Goal: Transaction & Acquisition: Purchase product/service

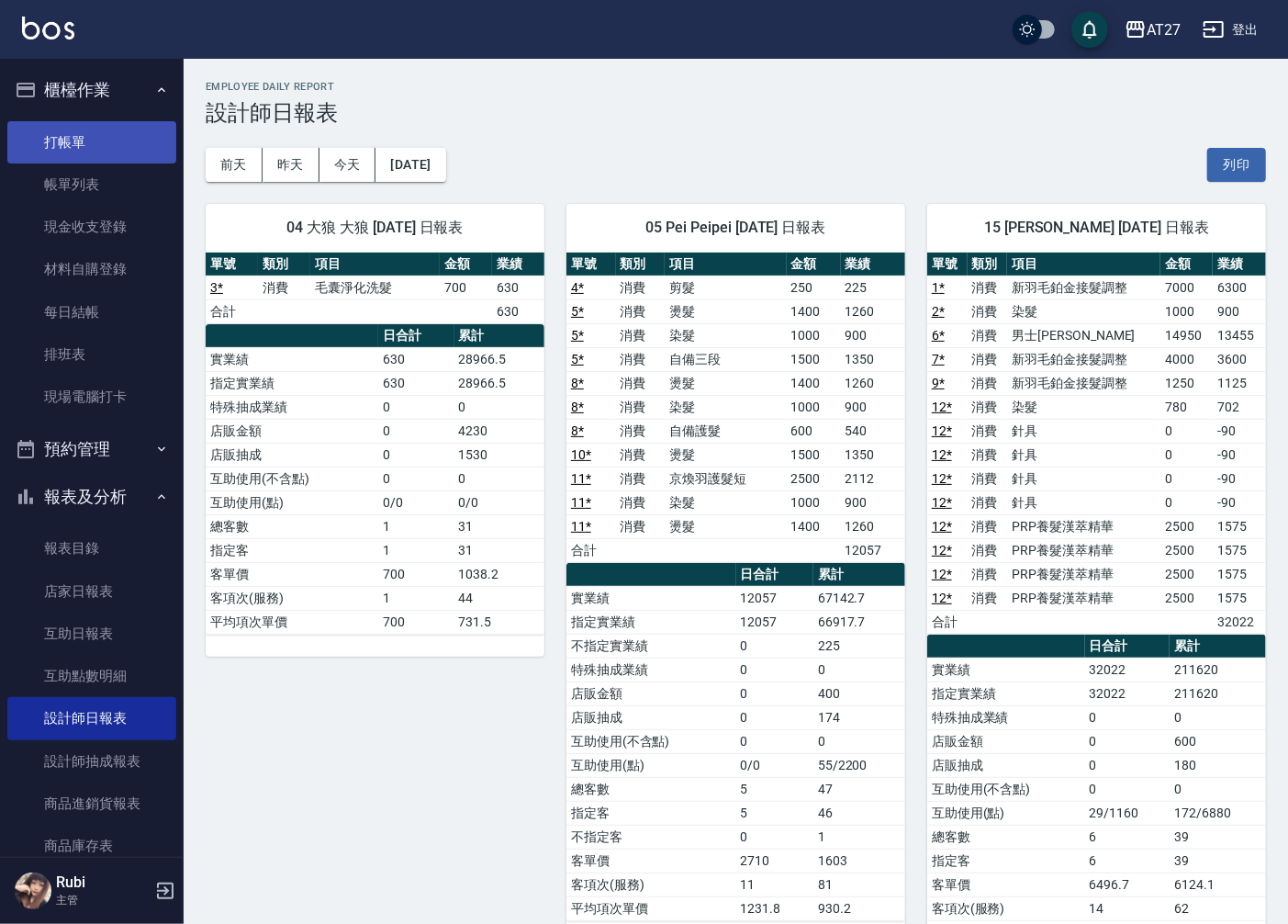
click at [92, 143] on link "打帳單" at bounding box center [91, 142] width 169 height 42
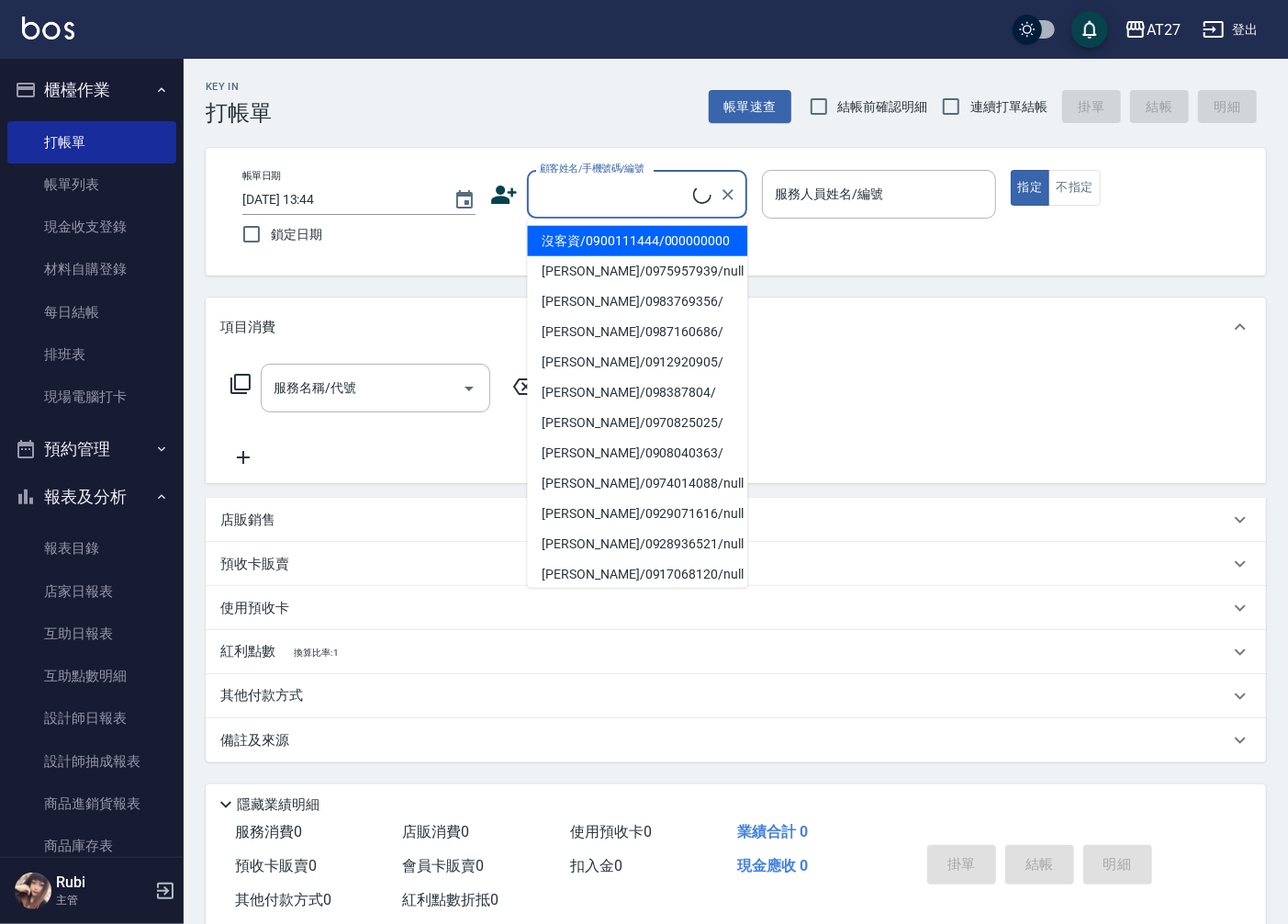
click at [665, 201] on input "顧客姓名/手機號碼/編號" at bounding box center [614, 195] width 158 height 32
click at [653, 240] on li "沒客資/0900111444/000000000" at bounding box center [637, 240] width 220 height 30
type input "沒客資/0900111444/000000000"
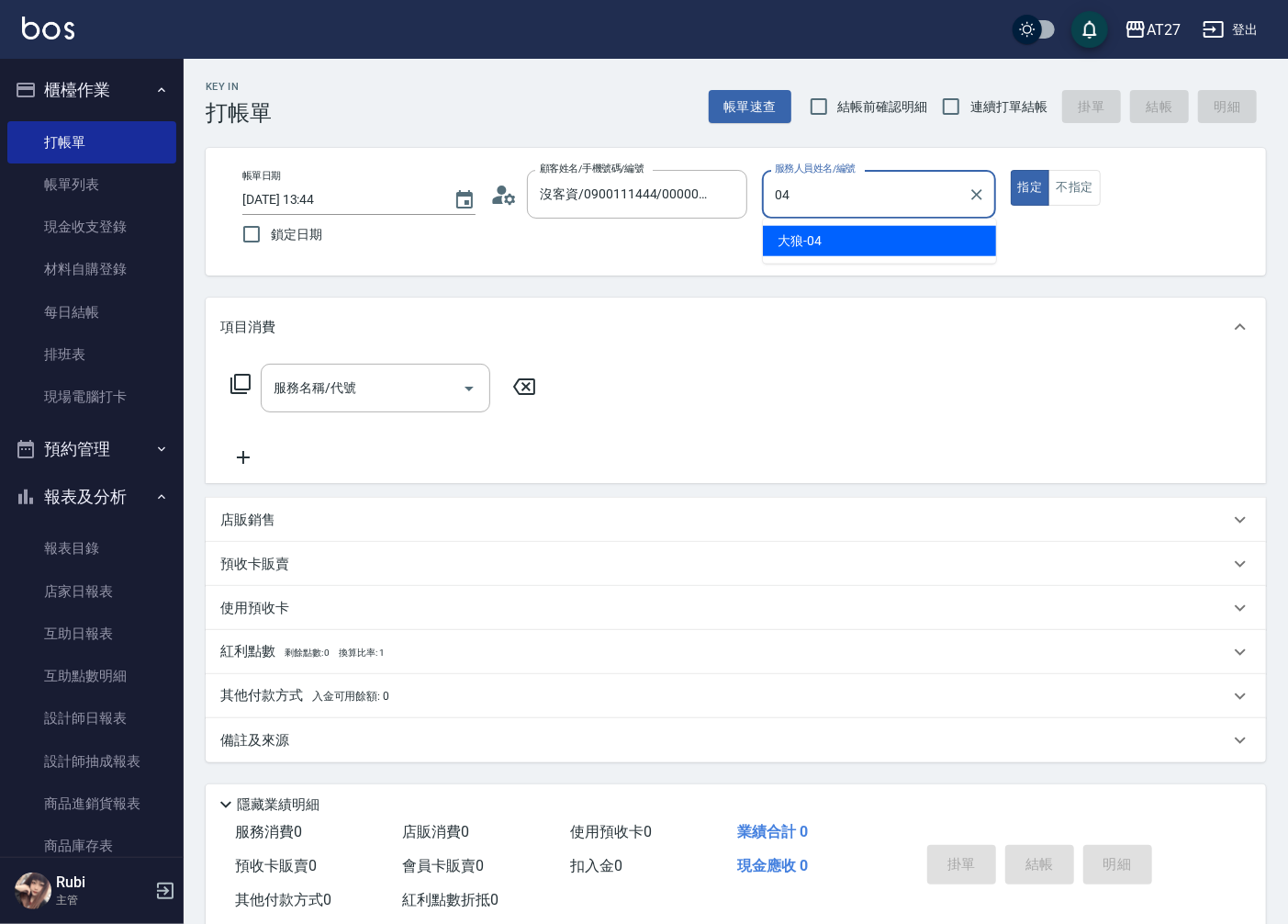
type input "大狼-04"
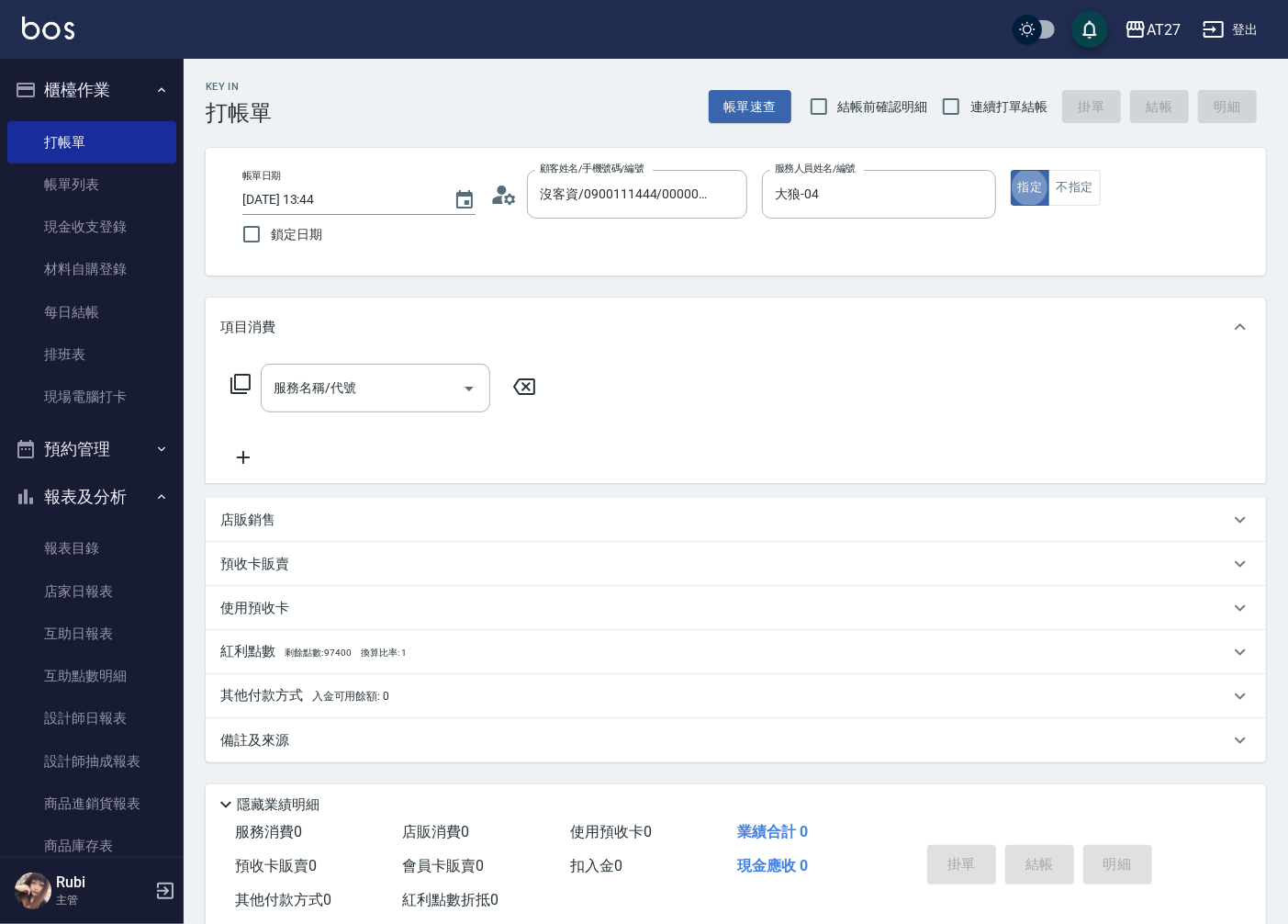
type button "true"
type input "301"
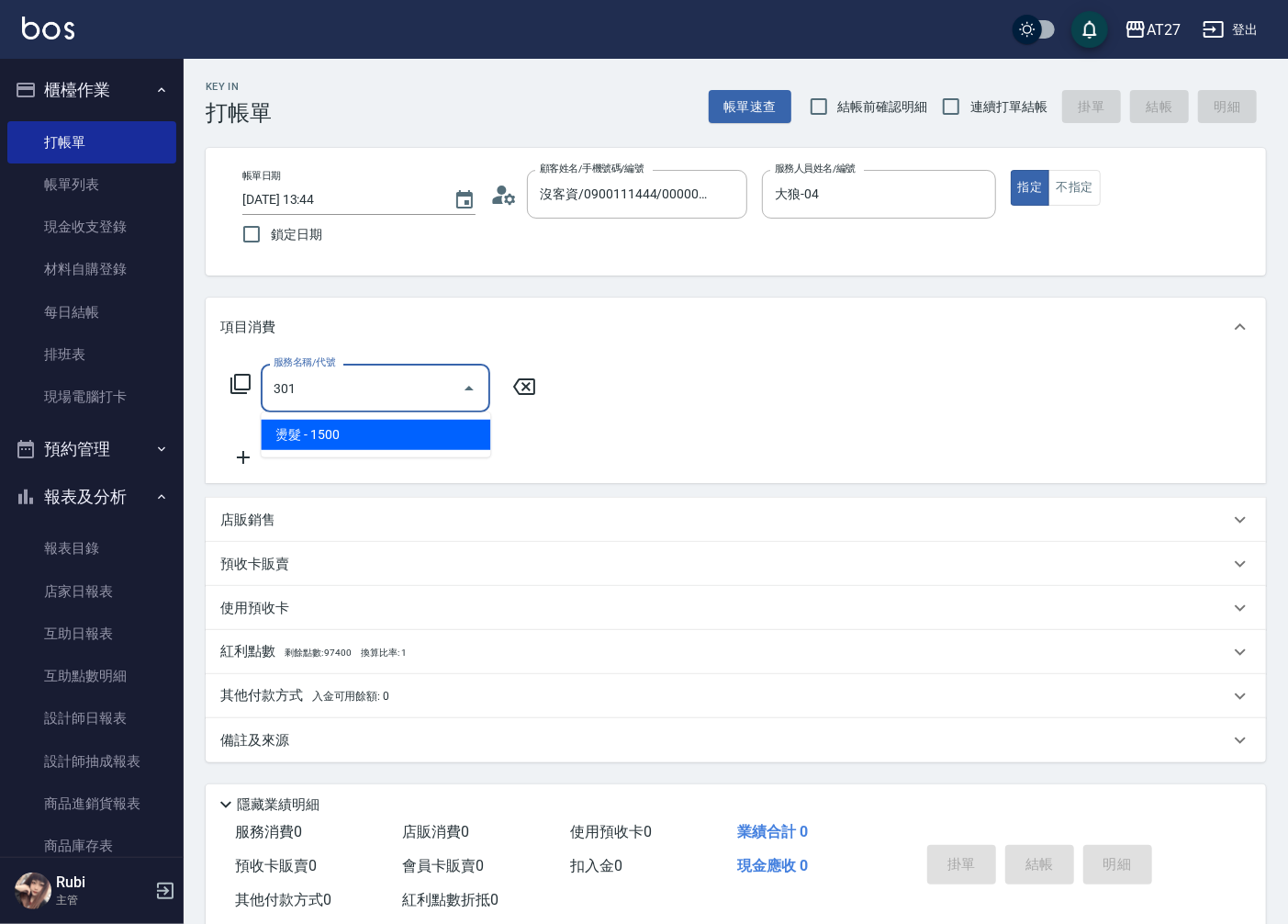
type input "150"
type input "燙髮(301)"
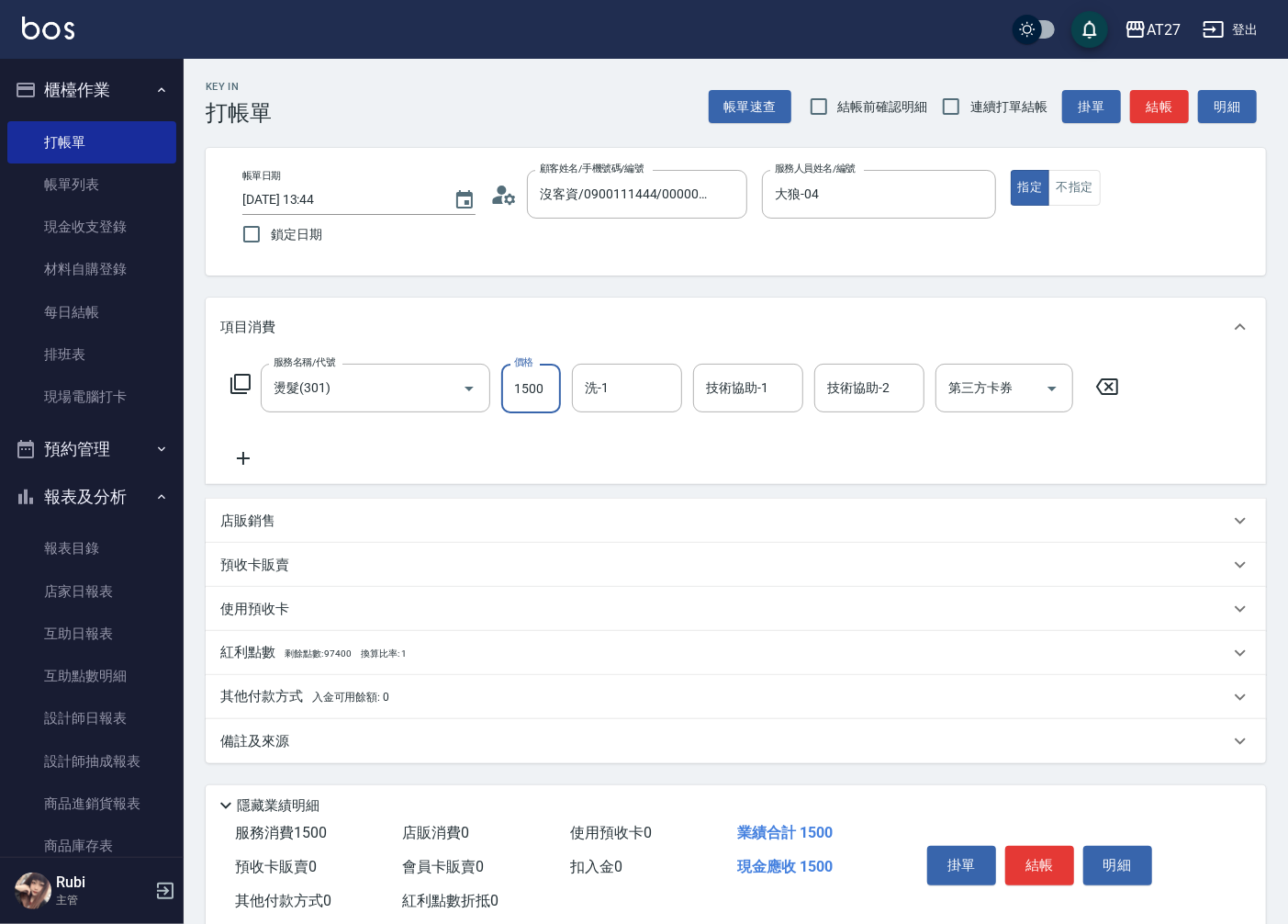
type input "0"
type input "180"
type input "1800"
click at [1136, 103] on button "結帳" at bounding box center [1159, 107] width 59 height 34
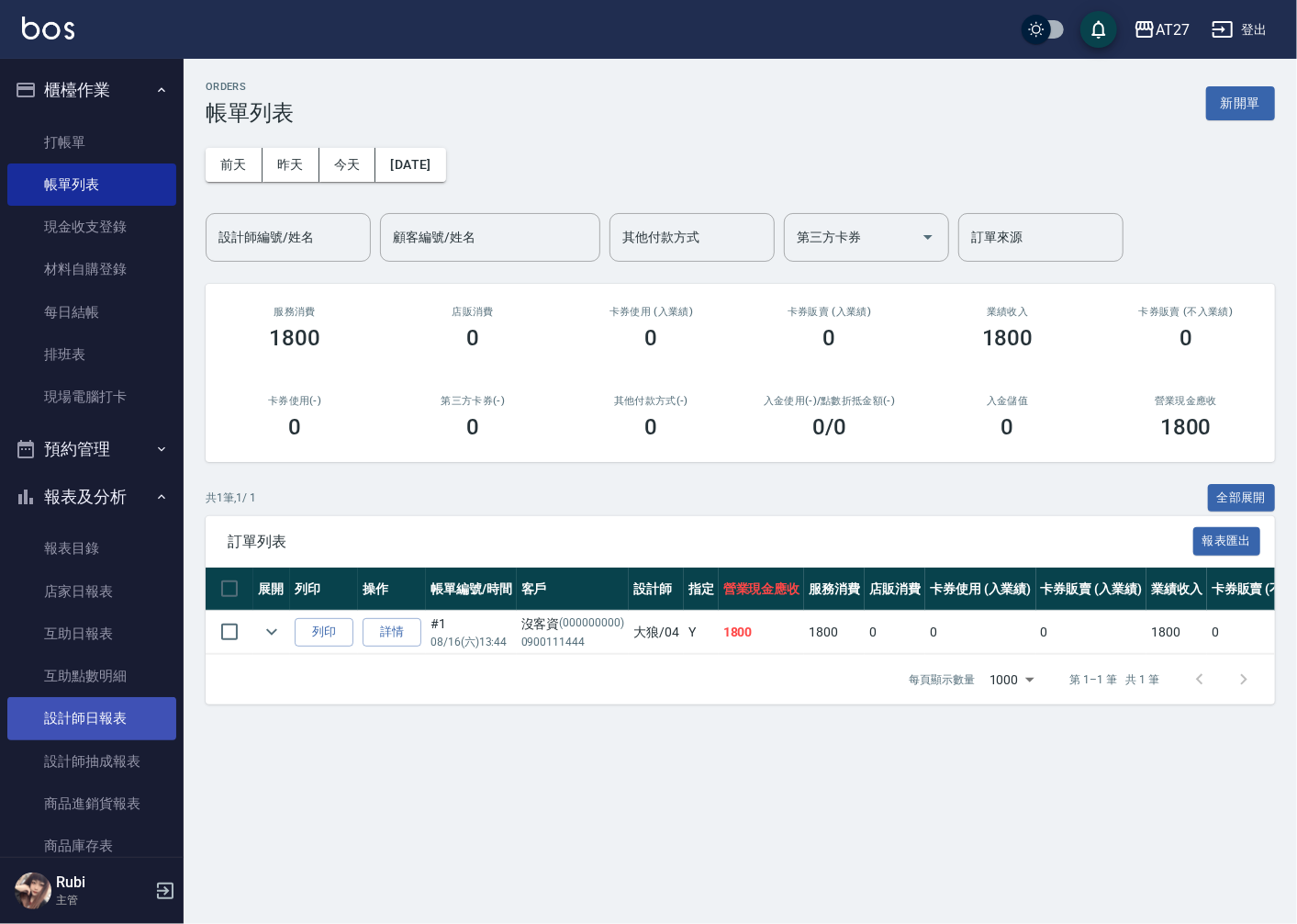
click at [124, 699] on link "設計師日報表" at bounding box center [91, 717] width 169 height 42
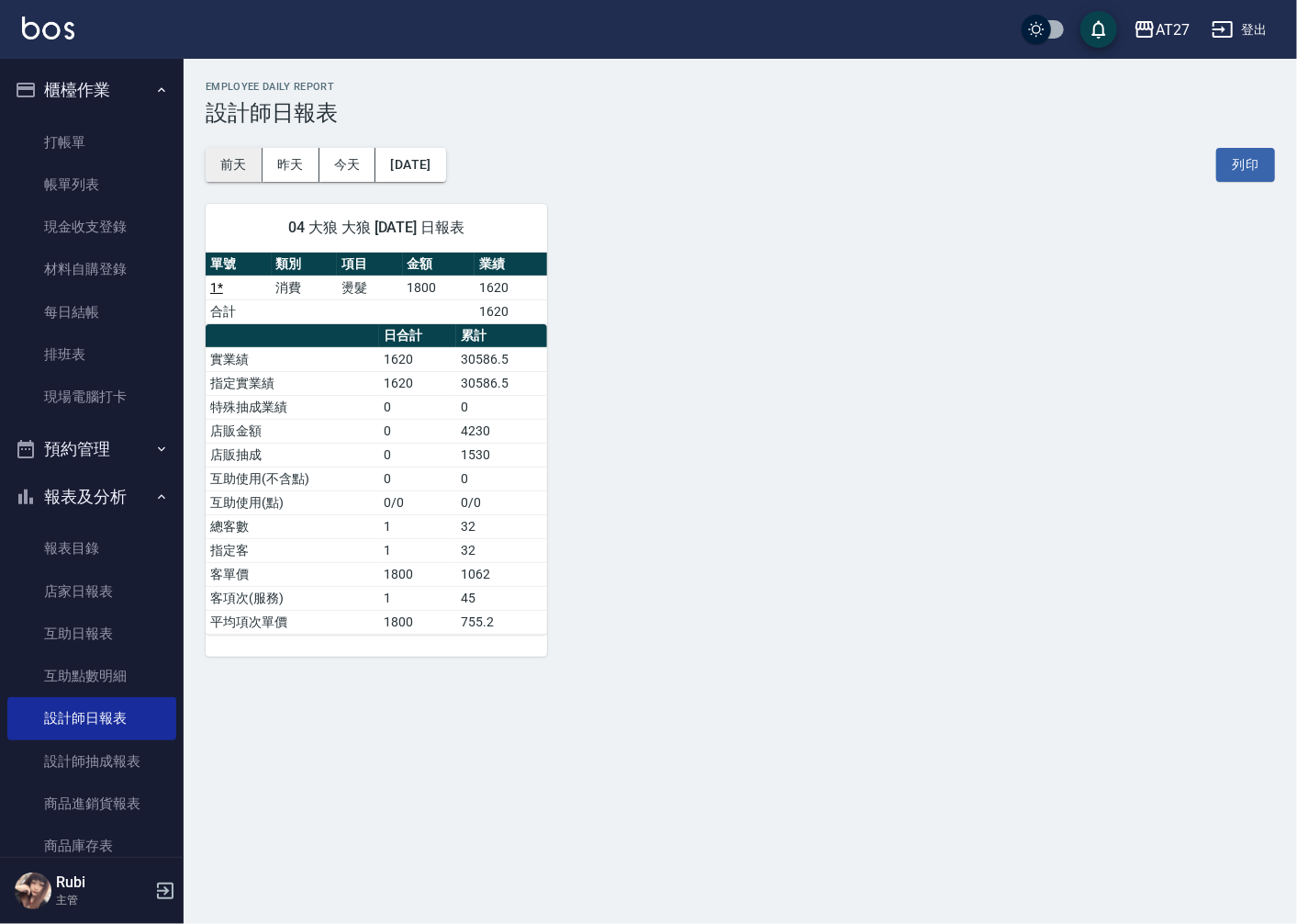
click at [236, 173] on button "前天" at bounding box center [233, 165] width 57 height 34
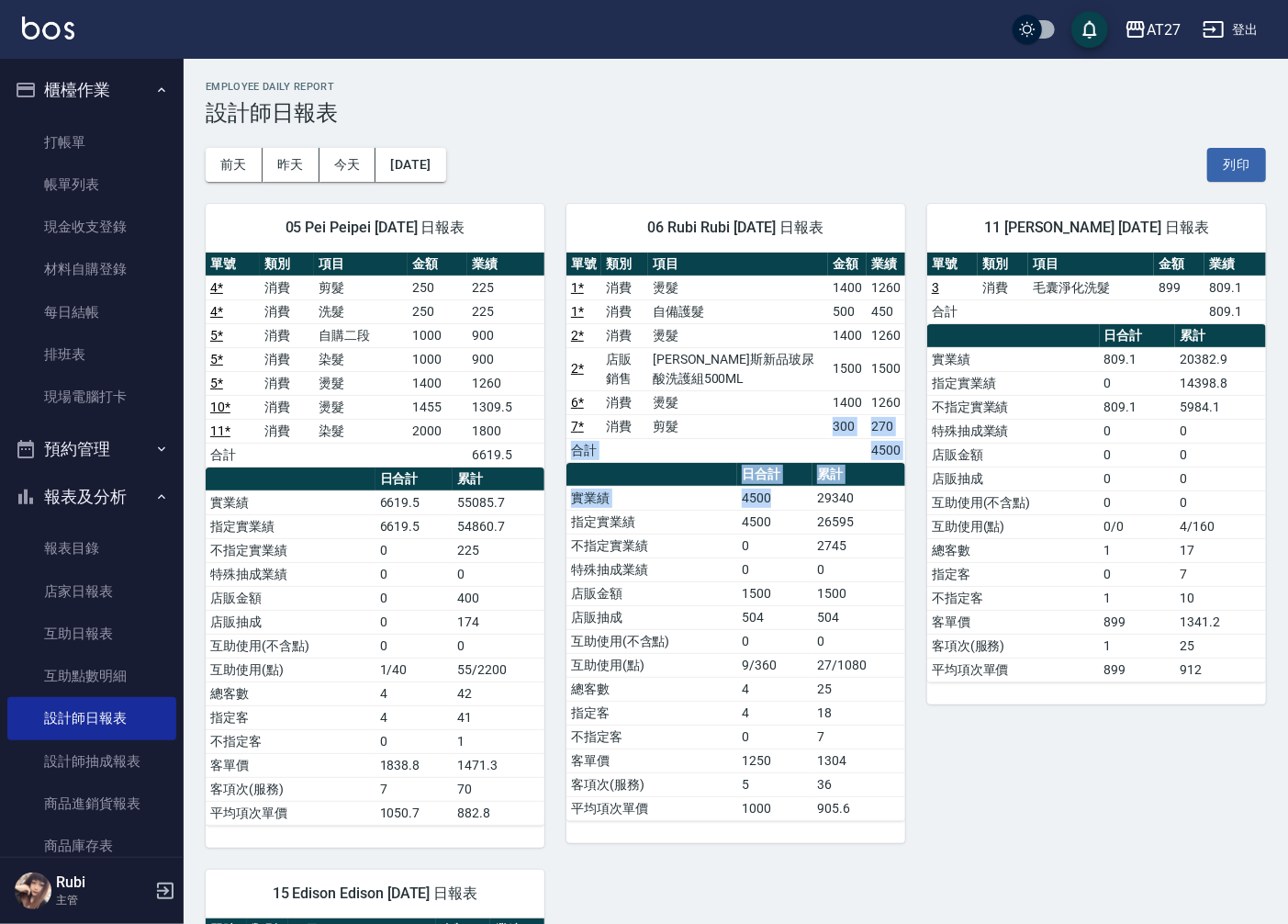
drag, startPoint x: 747, startPoint y: 461, endPoint x: 799, endPoint y: 540, distance: 94.6
click at [799, 540] on div "單號 類別 項目 金額 業績 1 * 消費 燙髮 1400 1260 1 * 消費 自備護髮 500 450 2 * 消費 燙髮 1400 1260 2 * …" at bounding box center [736, 537] width 339 height 569
drag, startPoint x: 799, startPoint y: 540, endPoint x: 785, endPoint y: 585, distance: 47.1
click at [786, 588] on td "1500" at bounding box center [774, 594] width 75 height 24
click at [351, 169] on button "今天" at bounding box center [347, 165] width 57 height 34
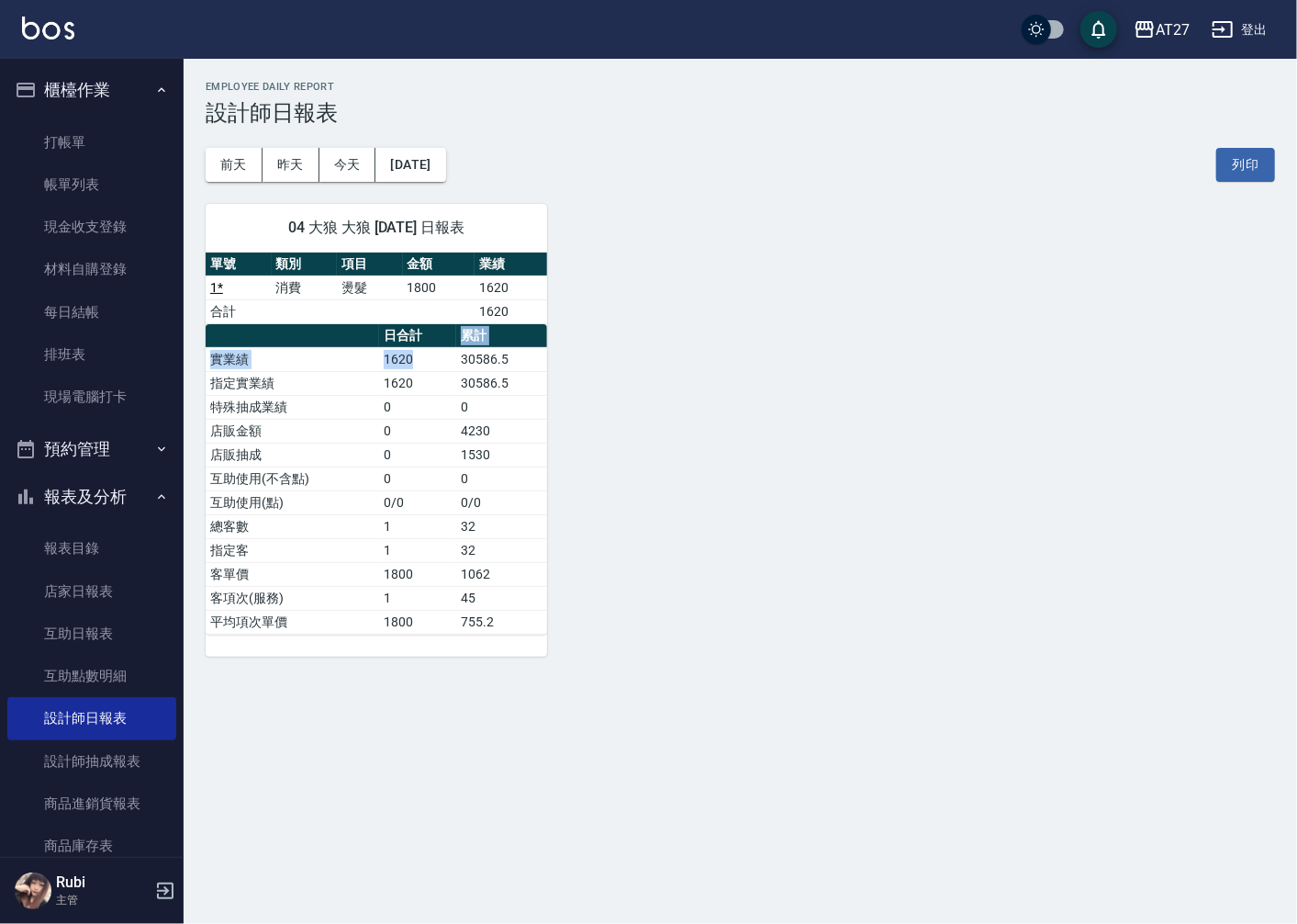
drag, startPoint x: 420, startPoint y: 351, endPoint x: 432, endPoint y: 410, distance: 60.2
click at [432, 410] on table "日合計 累計 實業績 1620 30586.5 指定實業績 1620 30586.5 特殊抽成業績 0 0 店販金額 0 4230 店販抽成 0 1530 互…" at bounding box center [376, 479] width 341 height 310
drag, startPoint x: 432, startPoint y: 410, endPoint x: 416, endPoint y: 464, distance: 56.3
click at [416, 464] on td "0" at bounding box center [417, 455] width 77 height 24
click at [478, 373] on tbody "實業績 1620 30586.5 指定實業績 1620 30586.5 特殊抽成業績 0 0 店販金額 0 4230 店販抽成 0 1530 互助使用(不含點…" at bounding box center [376, 490] width 341 height 286
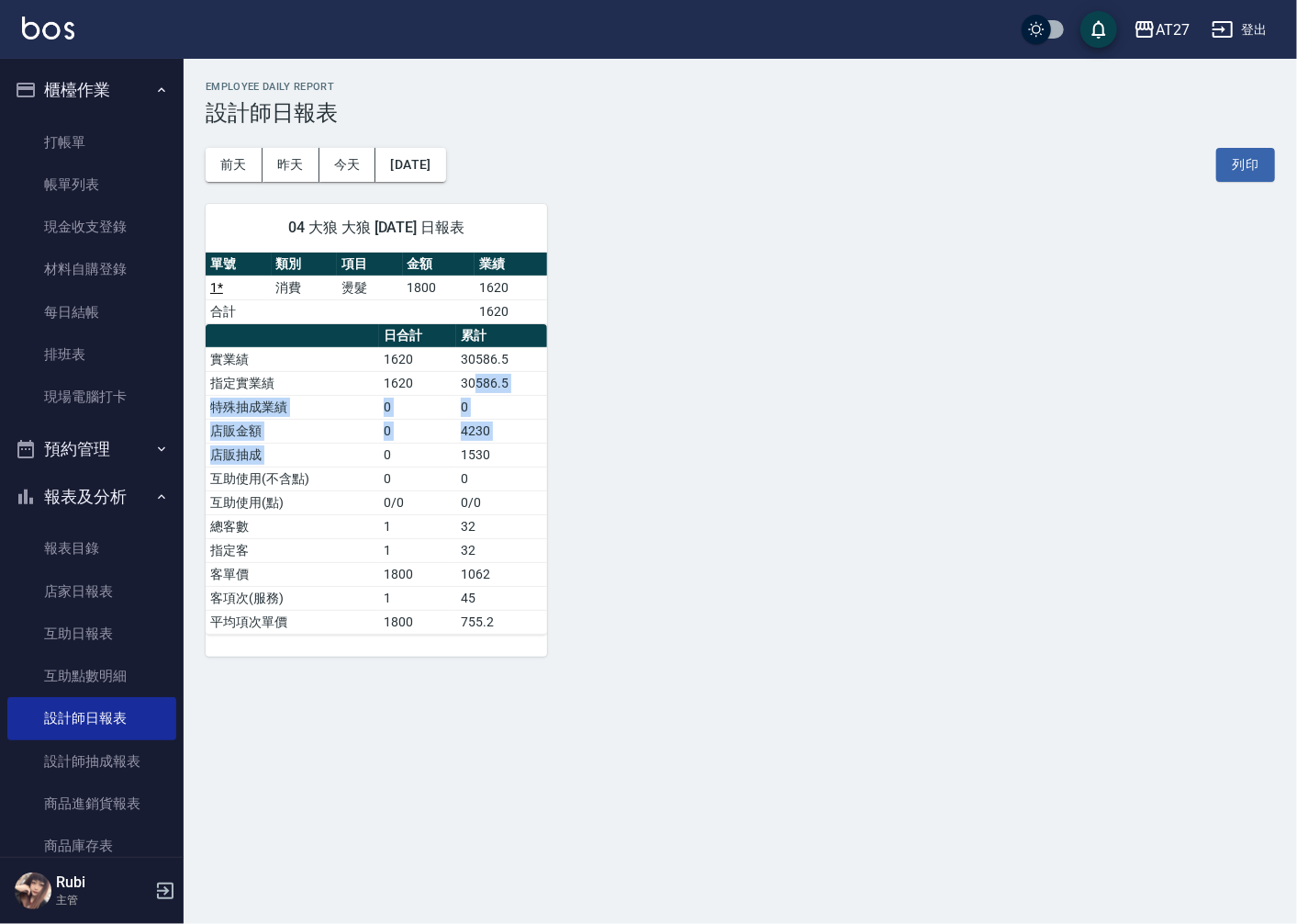
drag, startPoint x: 478, startPoint y: 373, endPoint x: 525, endPoint y: 427, distance: 71.6
click at [525, 427] on td "4230" at bounding box center [501, 431] width 91 height 24
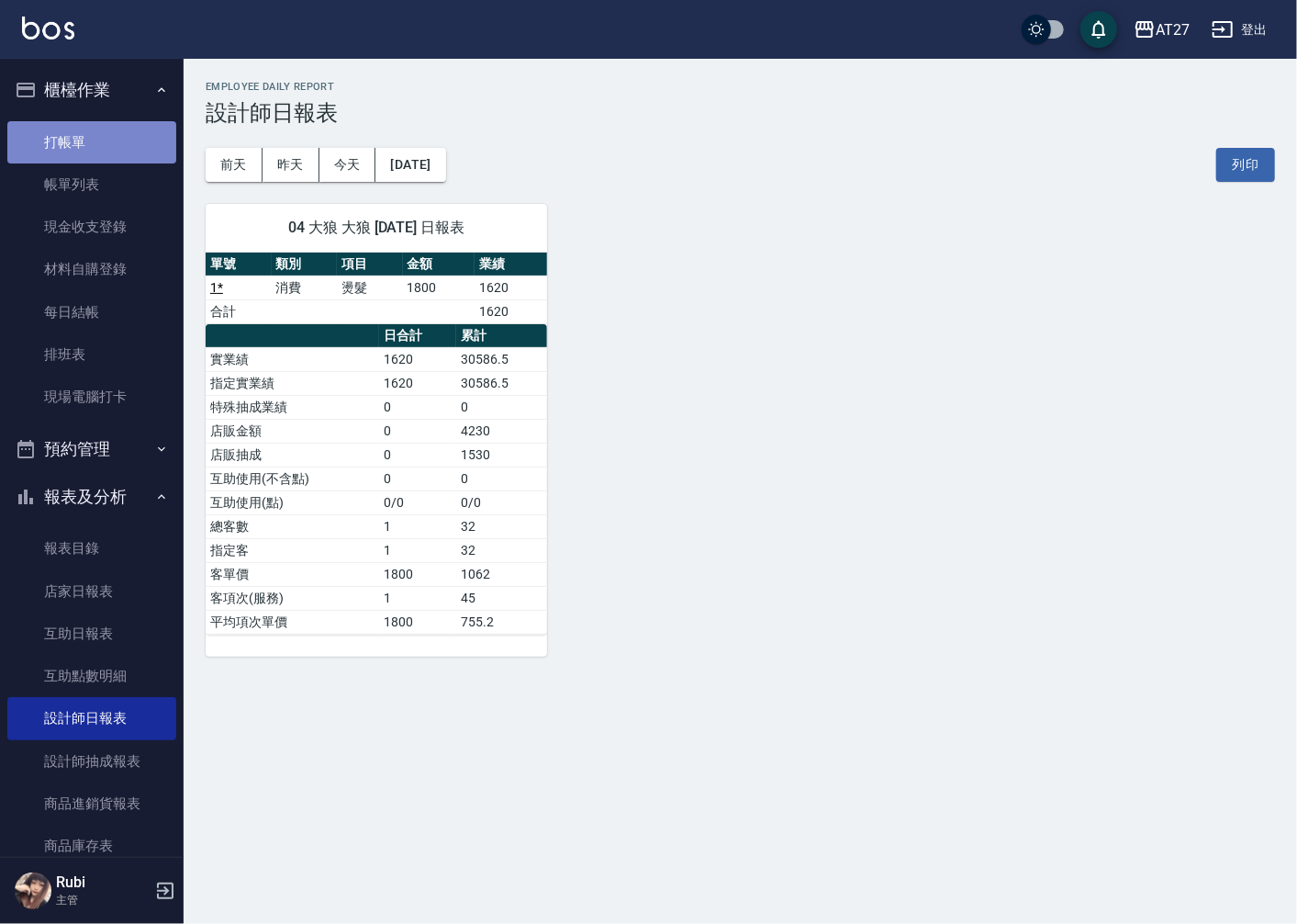
click at [106, 150] on link "打帳單" at bounding box center [91, 142] width 169 height 42
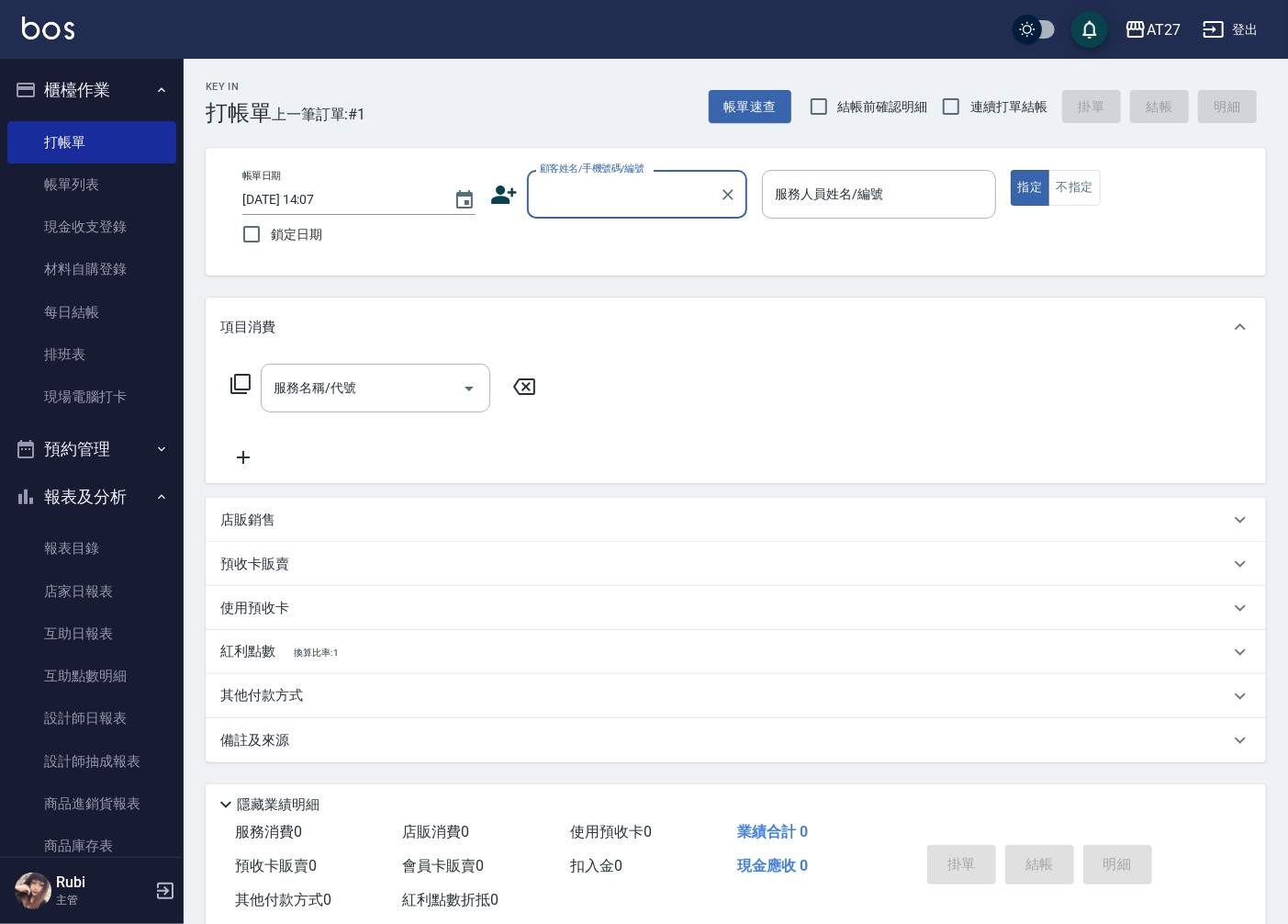
click at [649, 198] on input "顧客姓名/手機號碼/編號" at bounding box center [623, 195] width 177 height 32
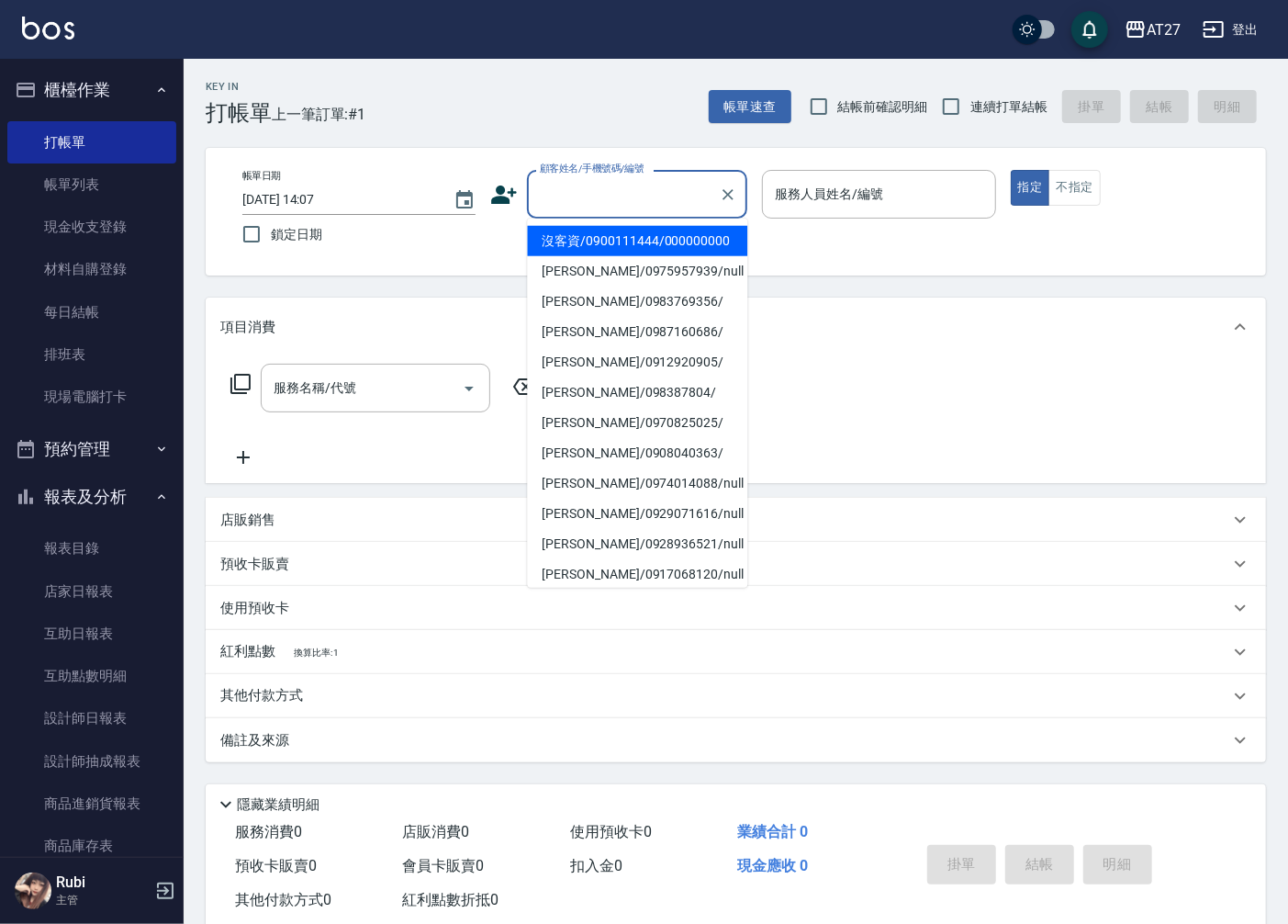
click at [639, 240] on li "沒客資/0900111444/000000000" at bounding box center [637, 240] width 220 height 30
type input "沒客資/0900111444/000000000"
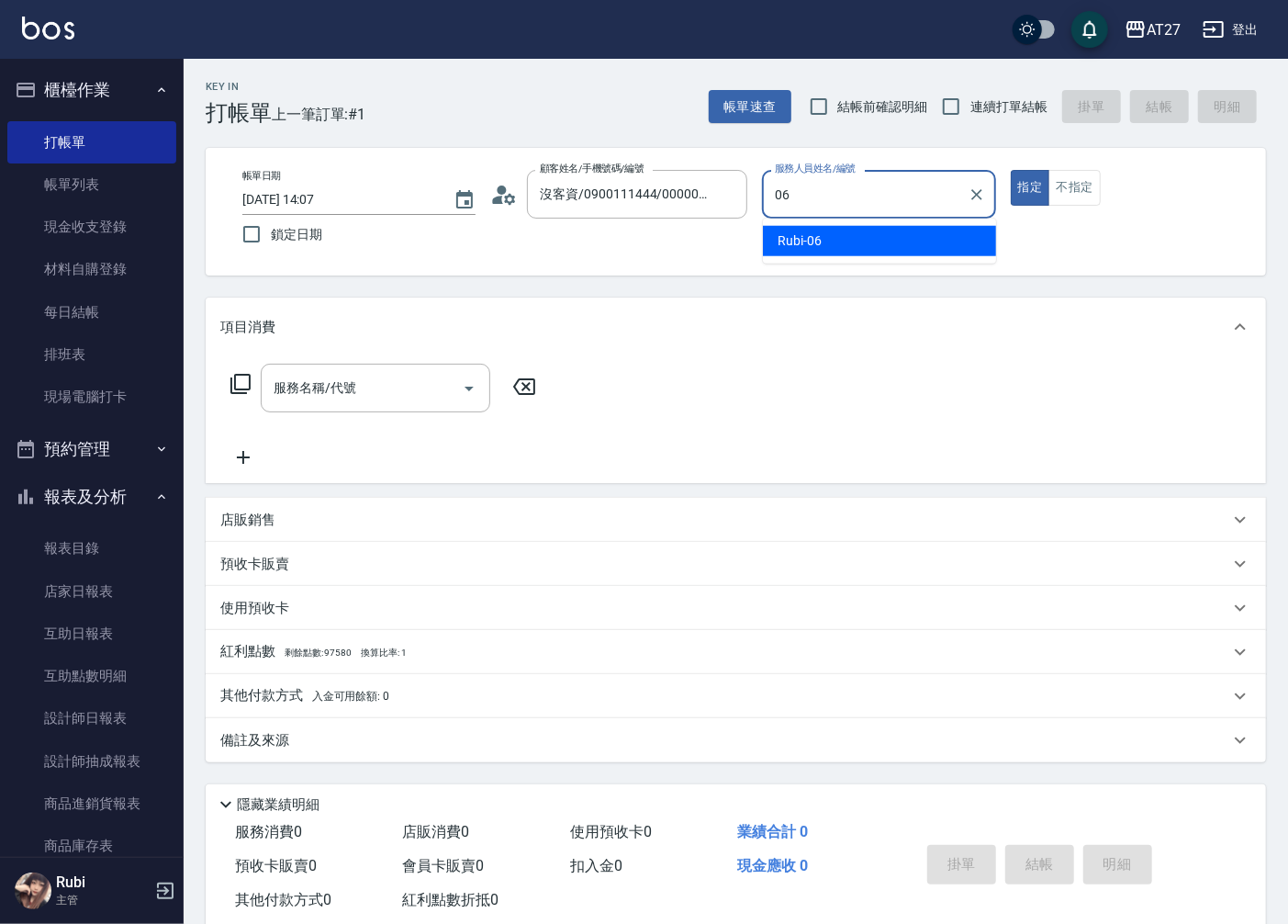
type input "Rubi-06"
type button "true"
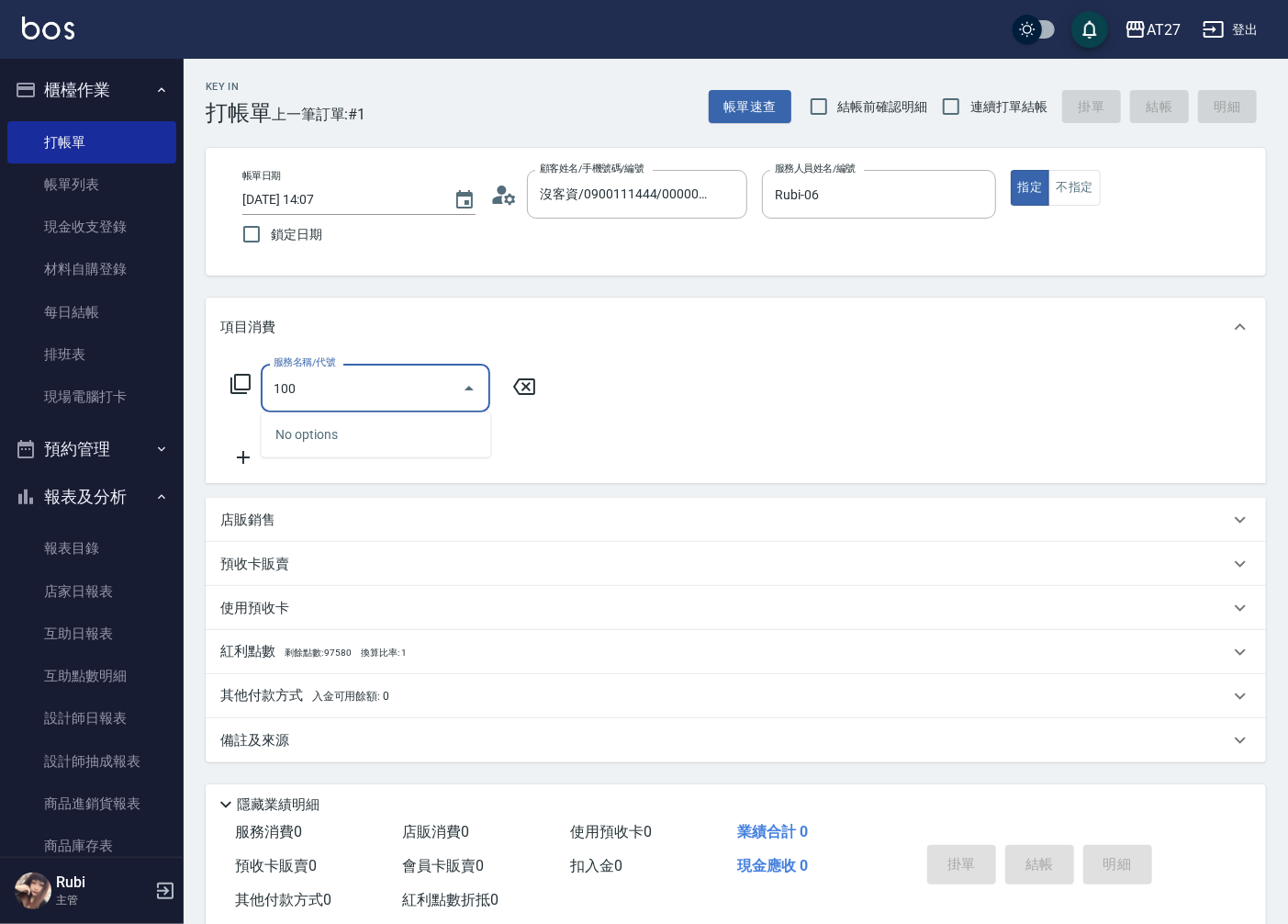
type input "1005"
type input "60"
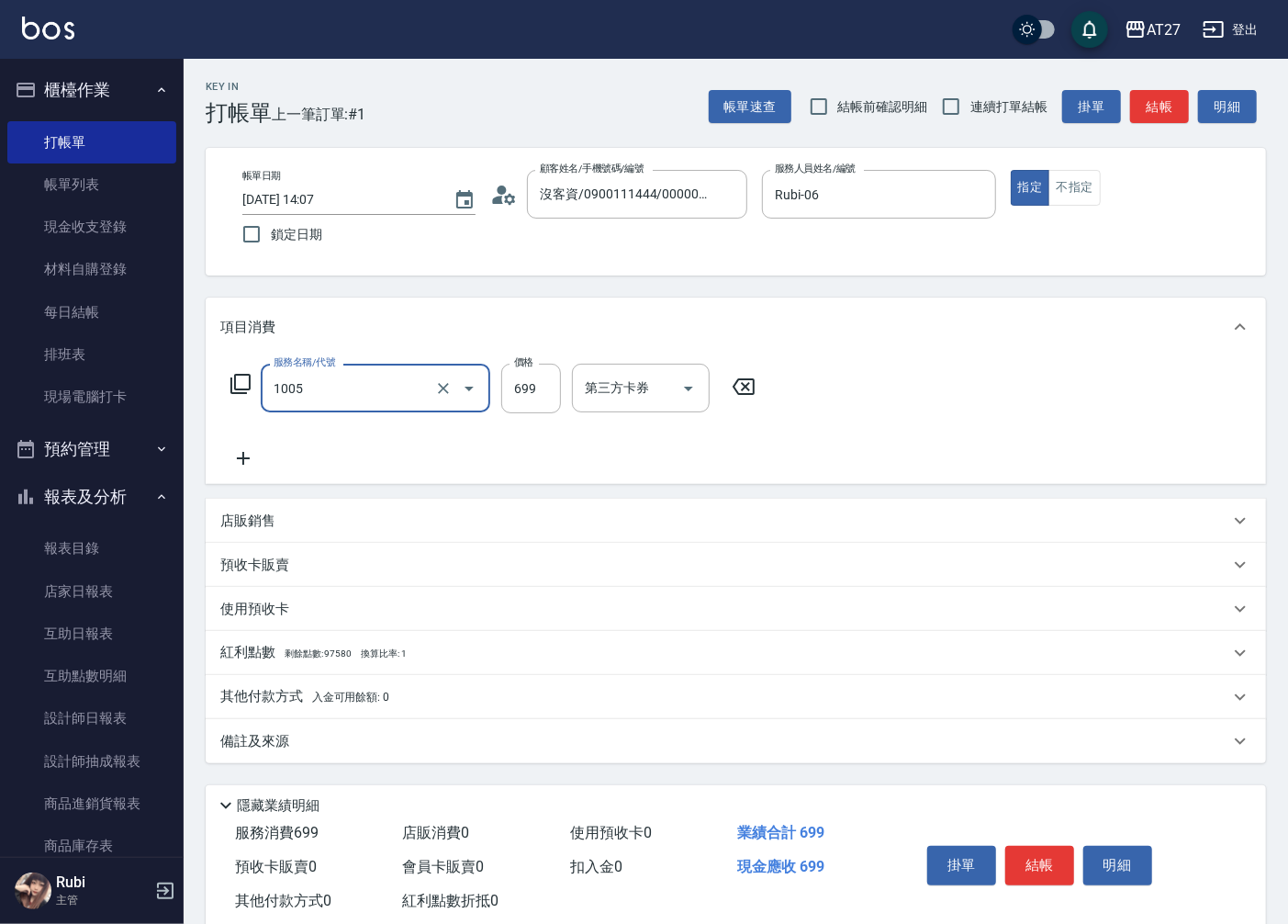
type input "毛囊淨化洗髮(1005)"
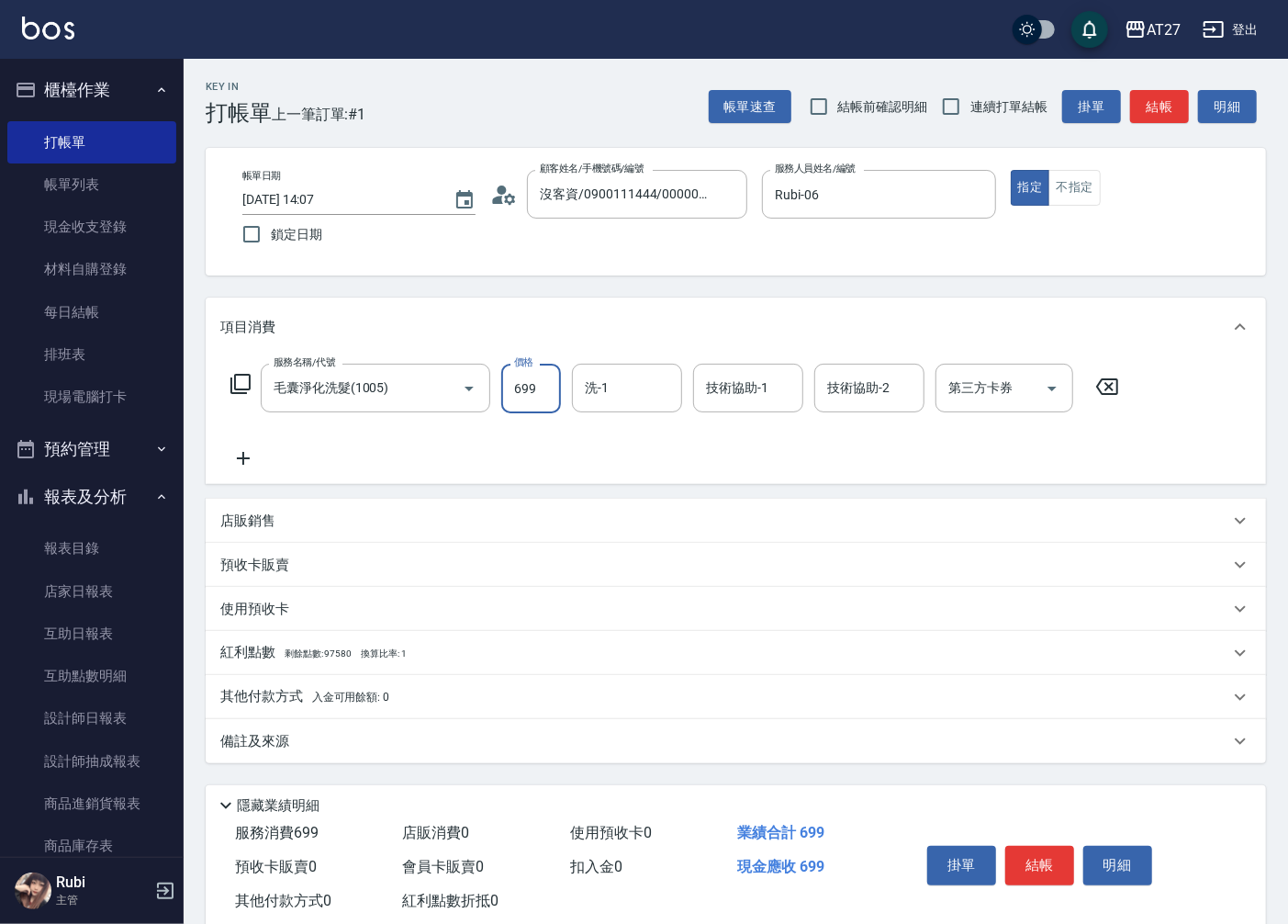
type input "6"
type input "0"
type input "600"
type input "60"
type input "600"
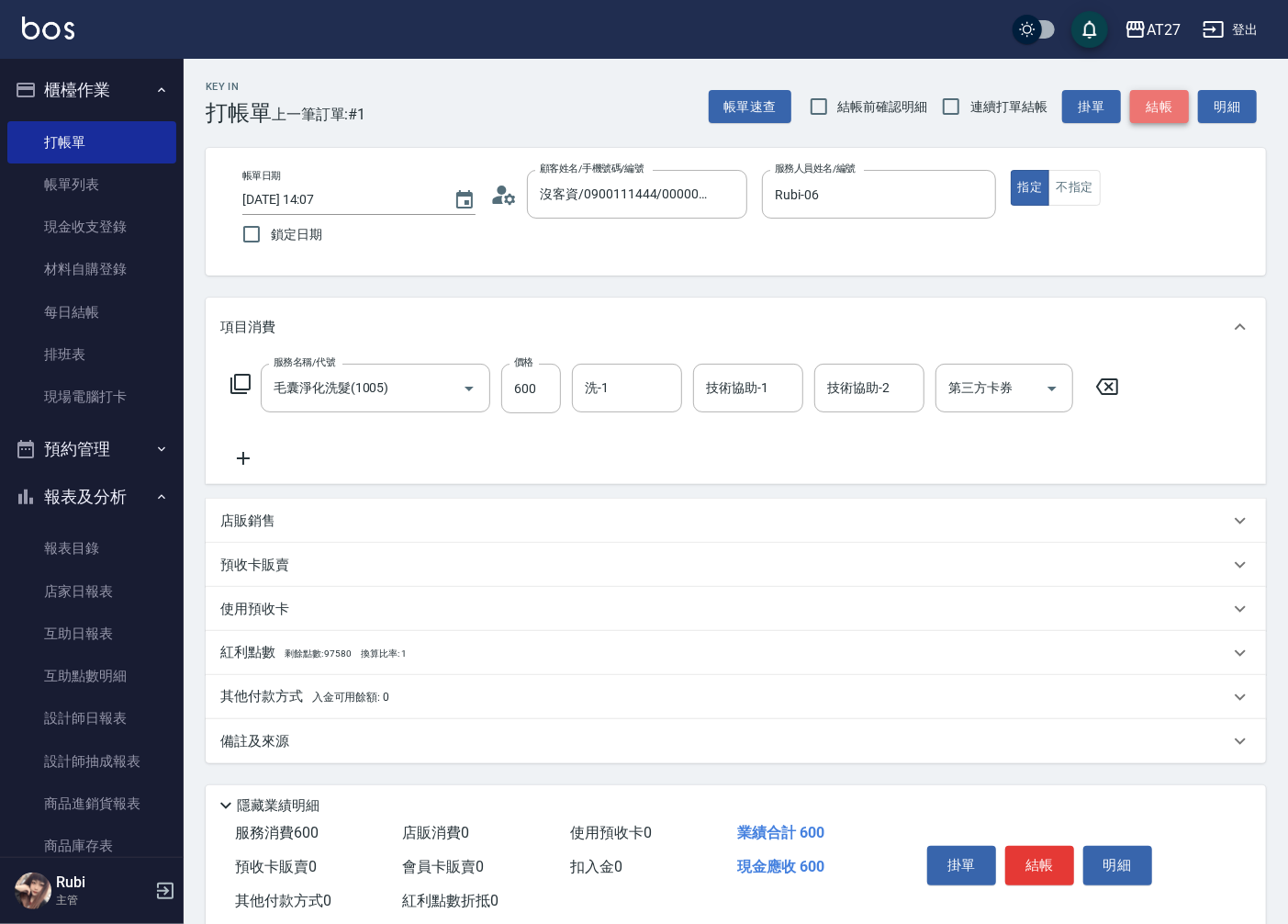
click at [1171, 104] on button "結帳" at bounding box center [1159, 107] width 59 height 34
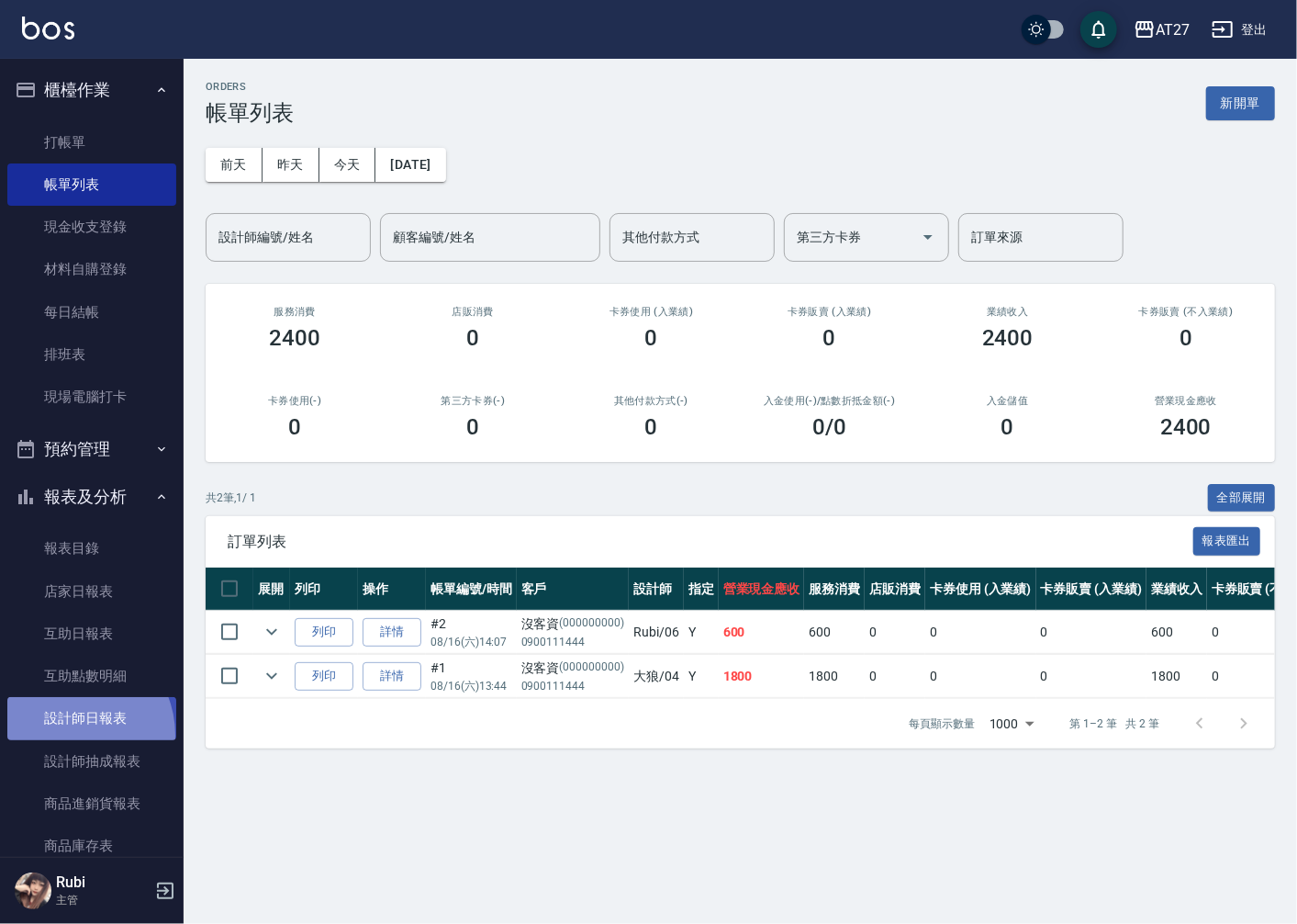
click at [66, 734] on link "設計師日報表" at bounding box center [91, 717] width 169 height 42
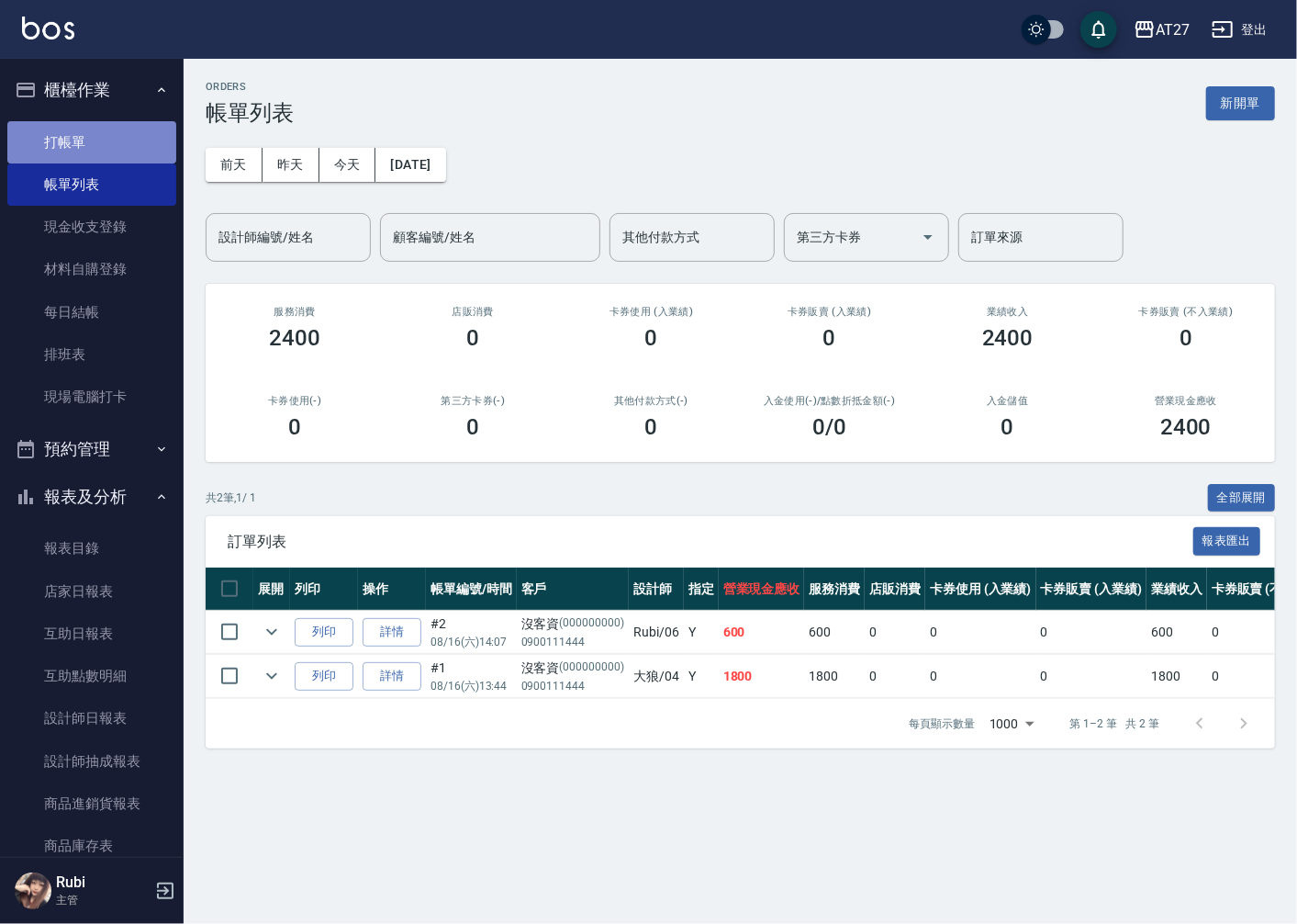
click at [141, 152] on link "打帳單" at bounding box center [91, 142] width 169 height 42
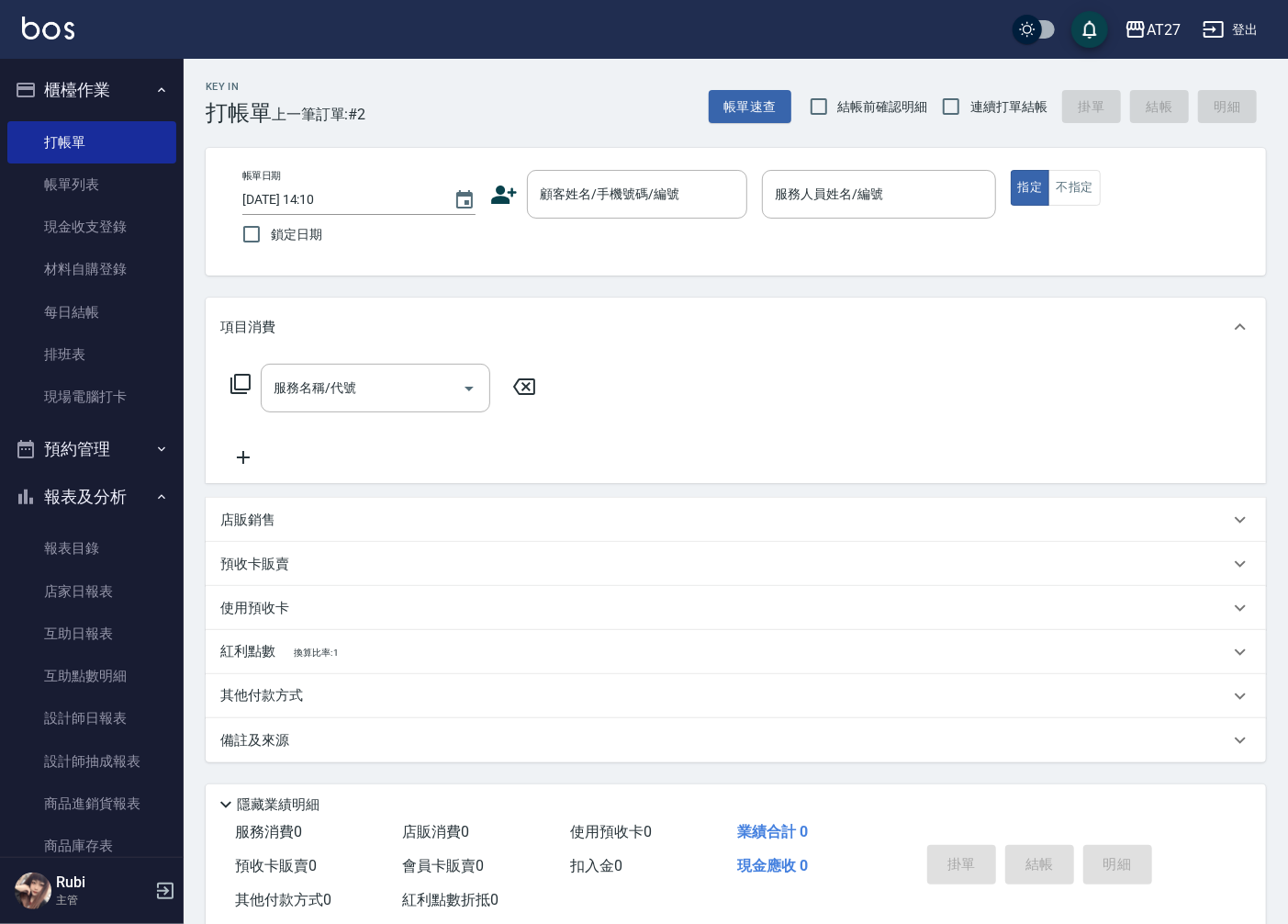
click at [972, 103] on span "連續打單結帳" at bounding box center [1009, 107] width 77 height 19
click at [971, 103] on input "連續打單結帳" at bounding box center [951, 106] width 39 height 39
checkbox input "true"
click at [135, 728] on link "設計師日報表" at bounding box center [91, 717] width 169 height 42
